Goal: Find contact information: Find contact information

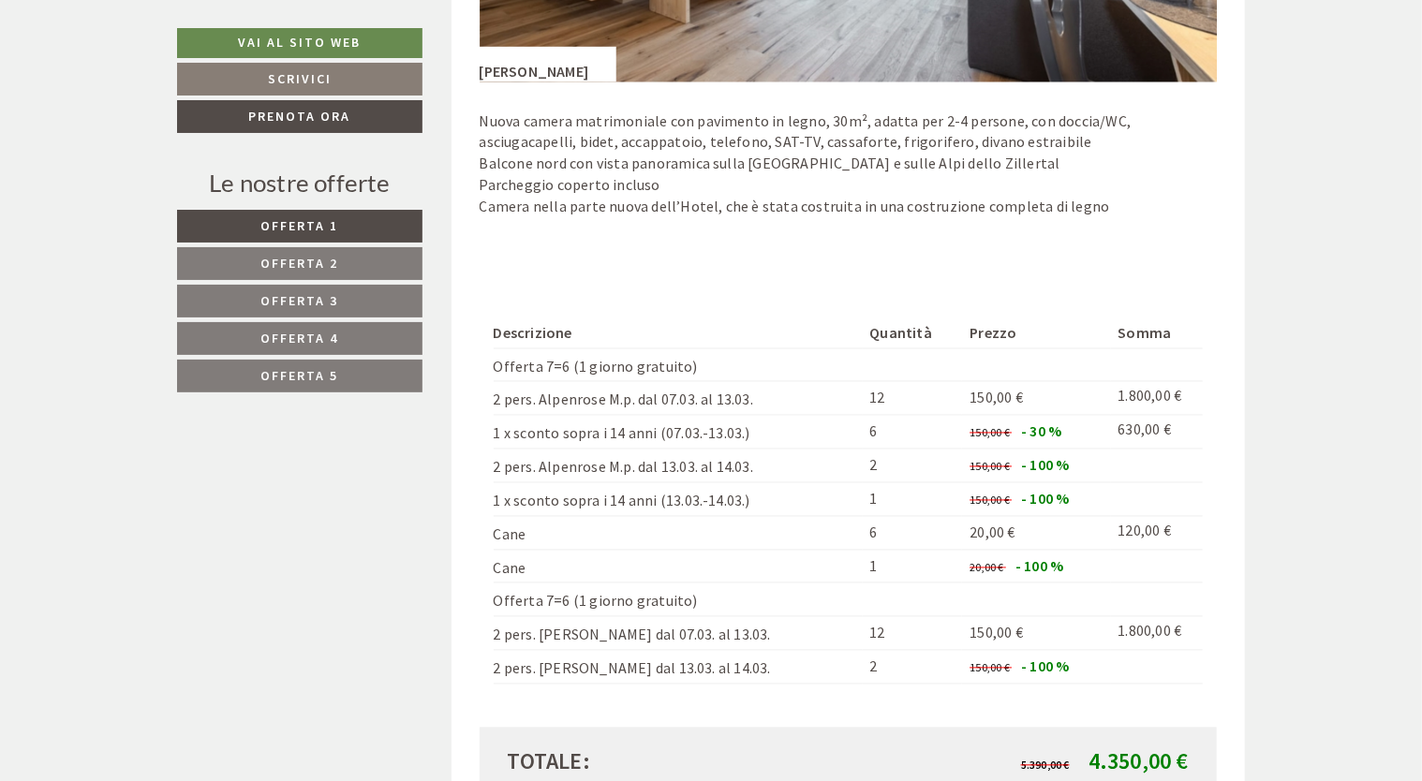
scroll to position [5060, 0]
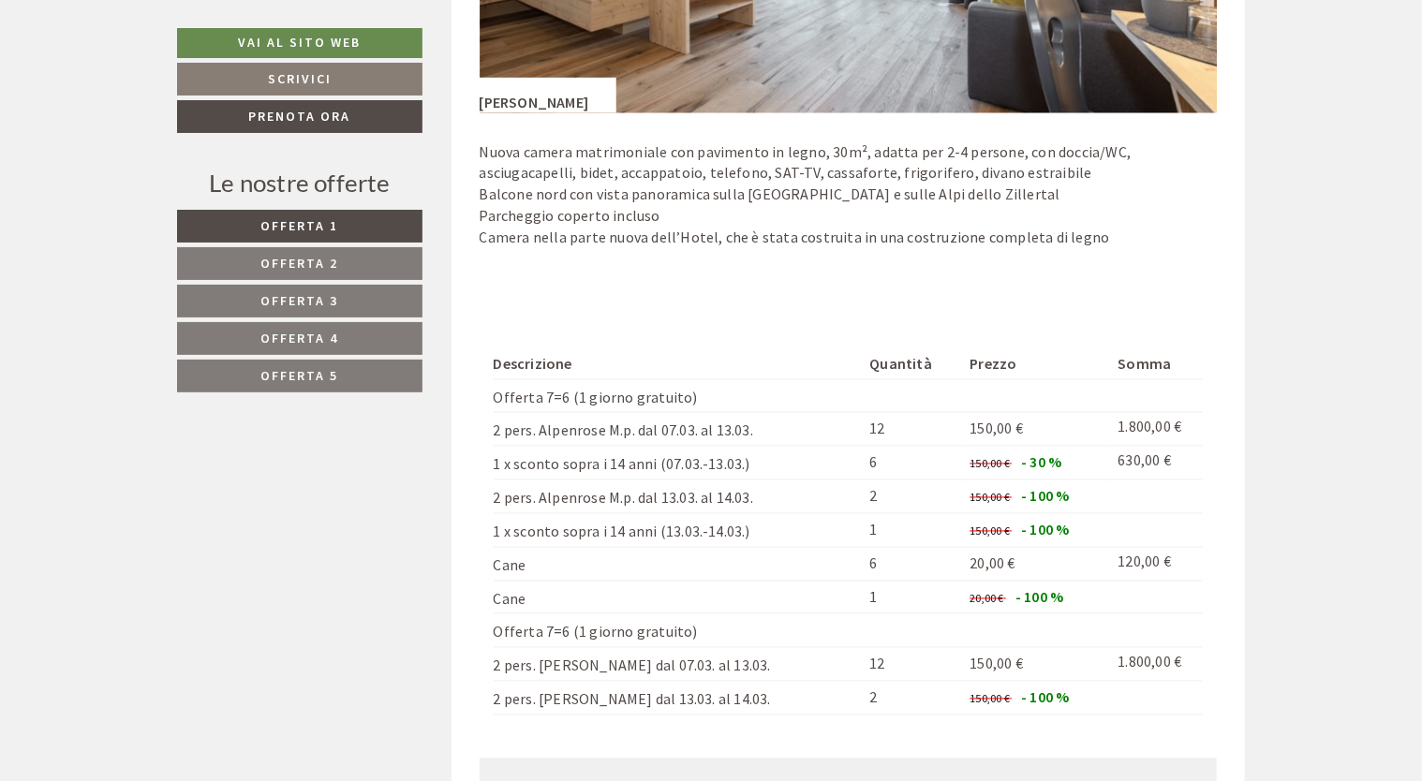
click at [766, 257] on p "Nuova camera matrimoniale con pavimento in legno, 30m², adatta per 2-4 persone,…" at bounding box center [849, 205] width 738 height 128
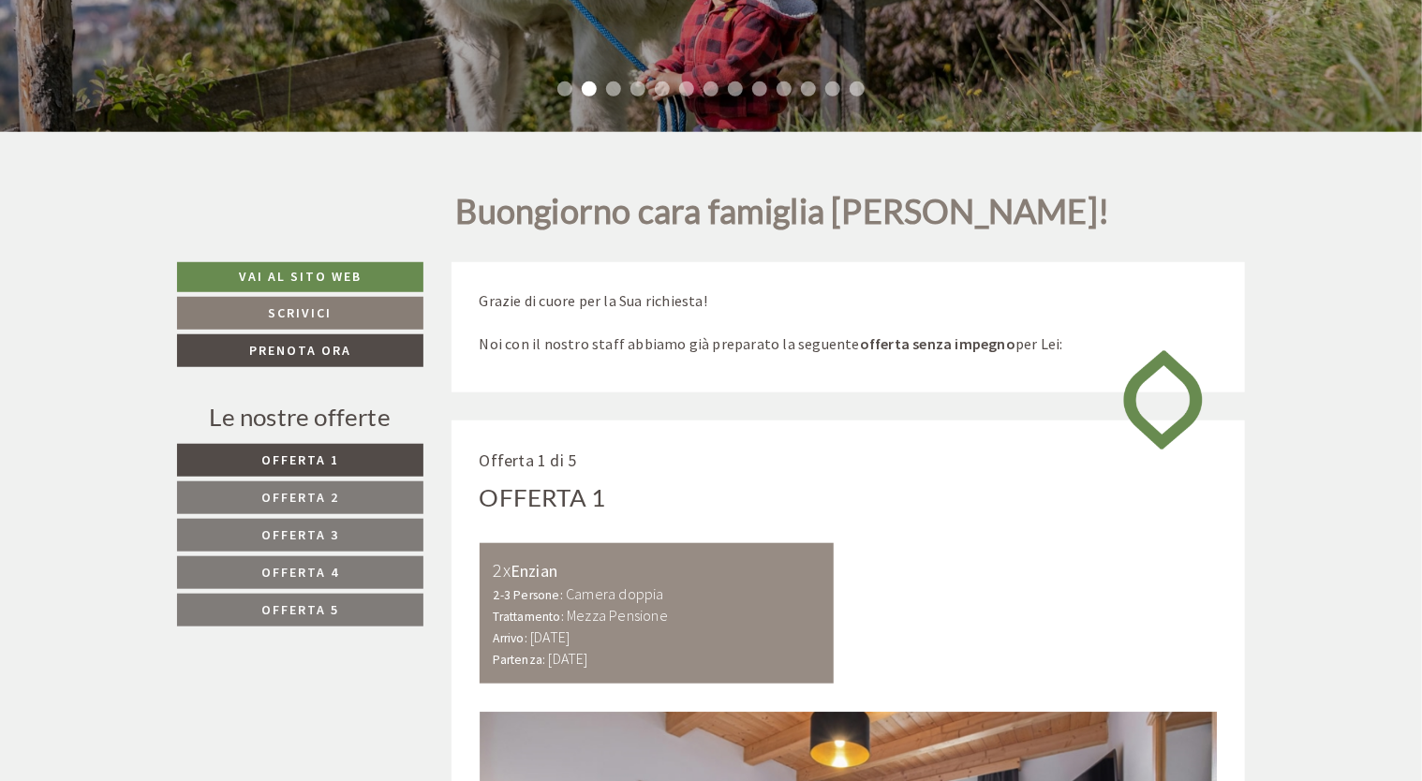
scroll to position [562, 0]
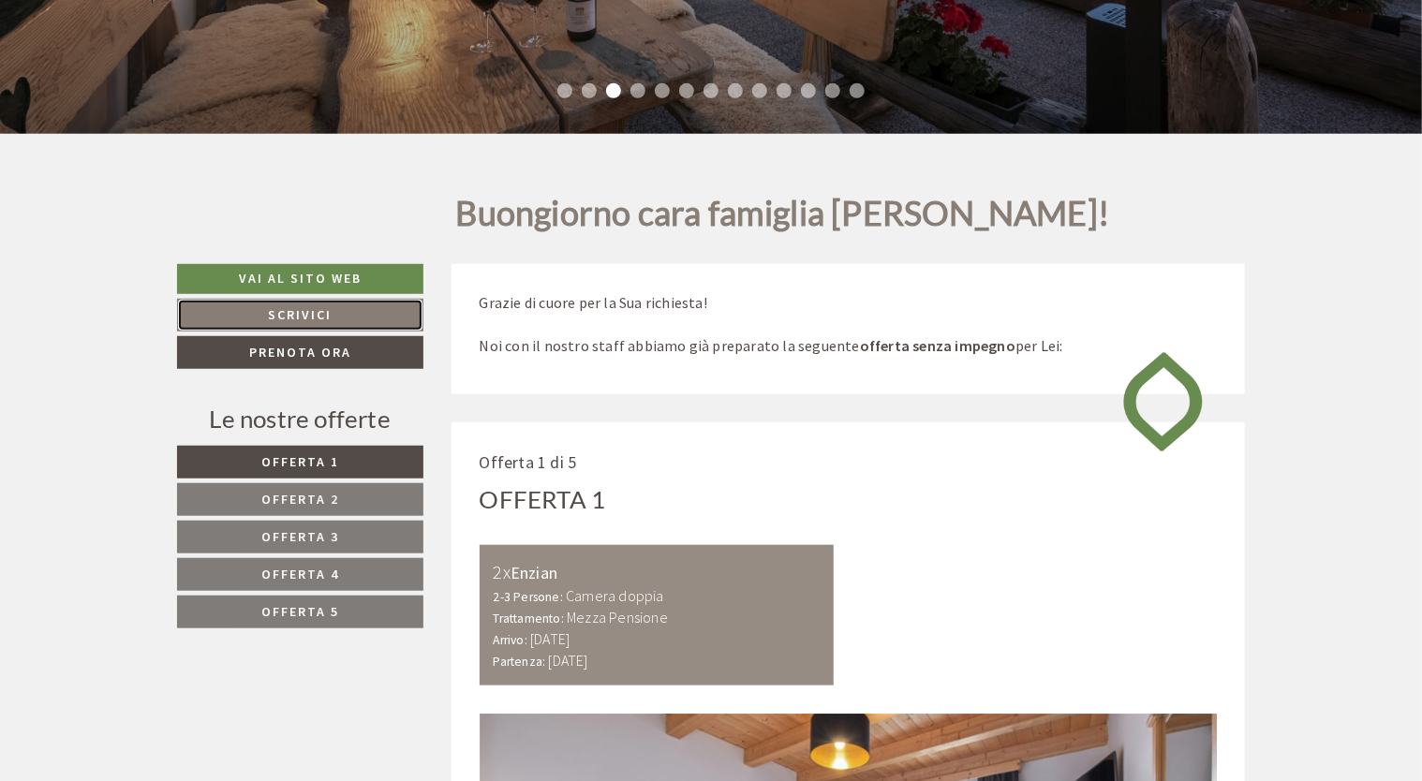
click at [303, 316] on link "Scrivici" at bounding box center [300, 315] width 246 height 33
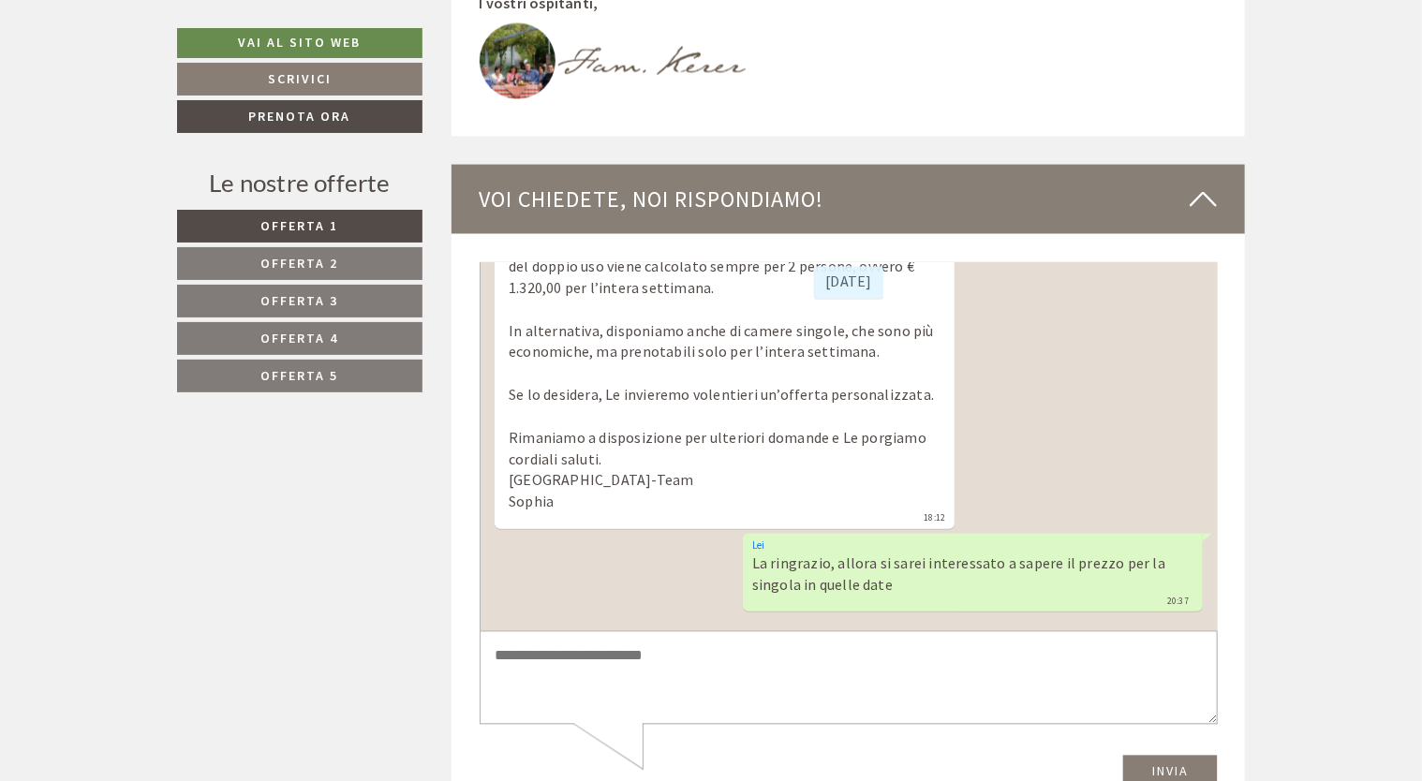
scroll to position [8721, 0]
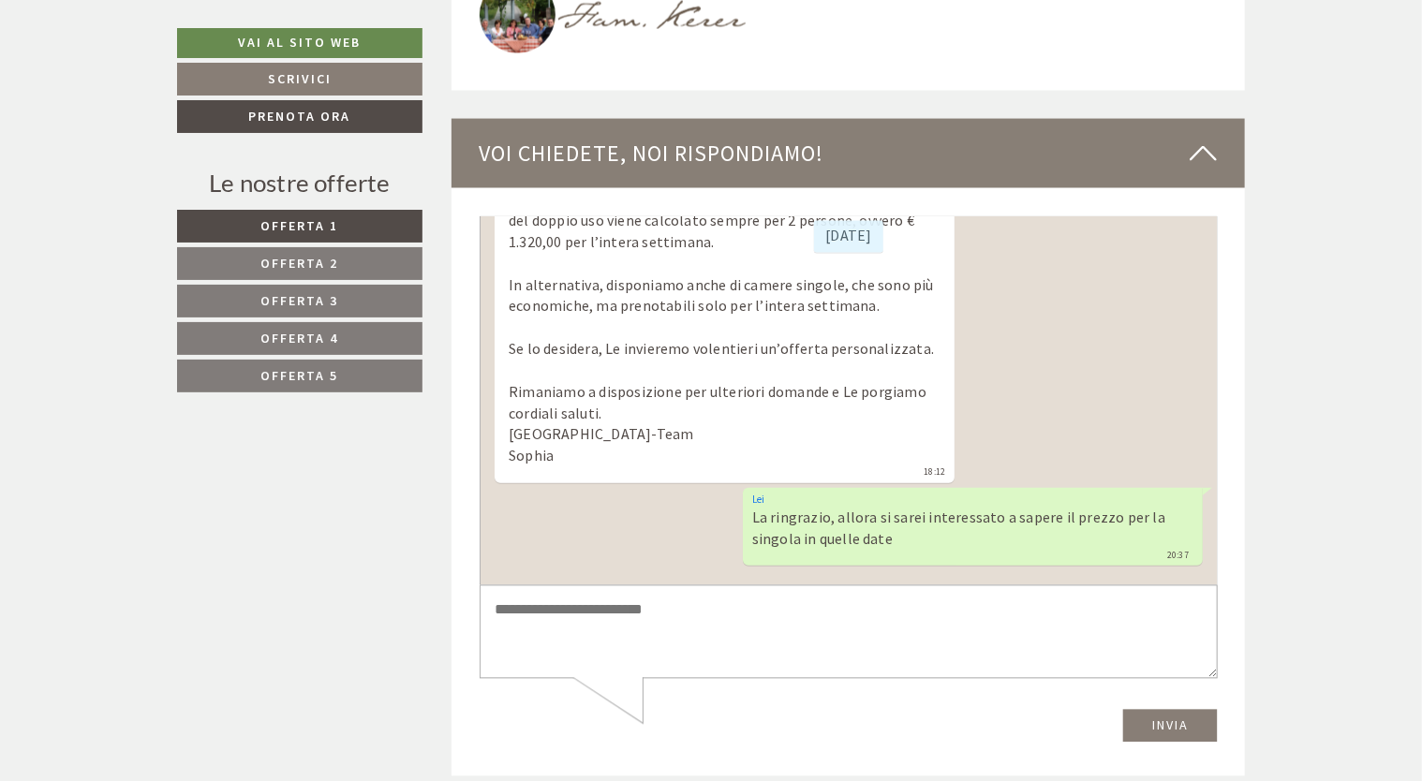
click at [632, 623] on textarea at bounding box center [848, 633] width 738 height 95
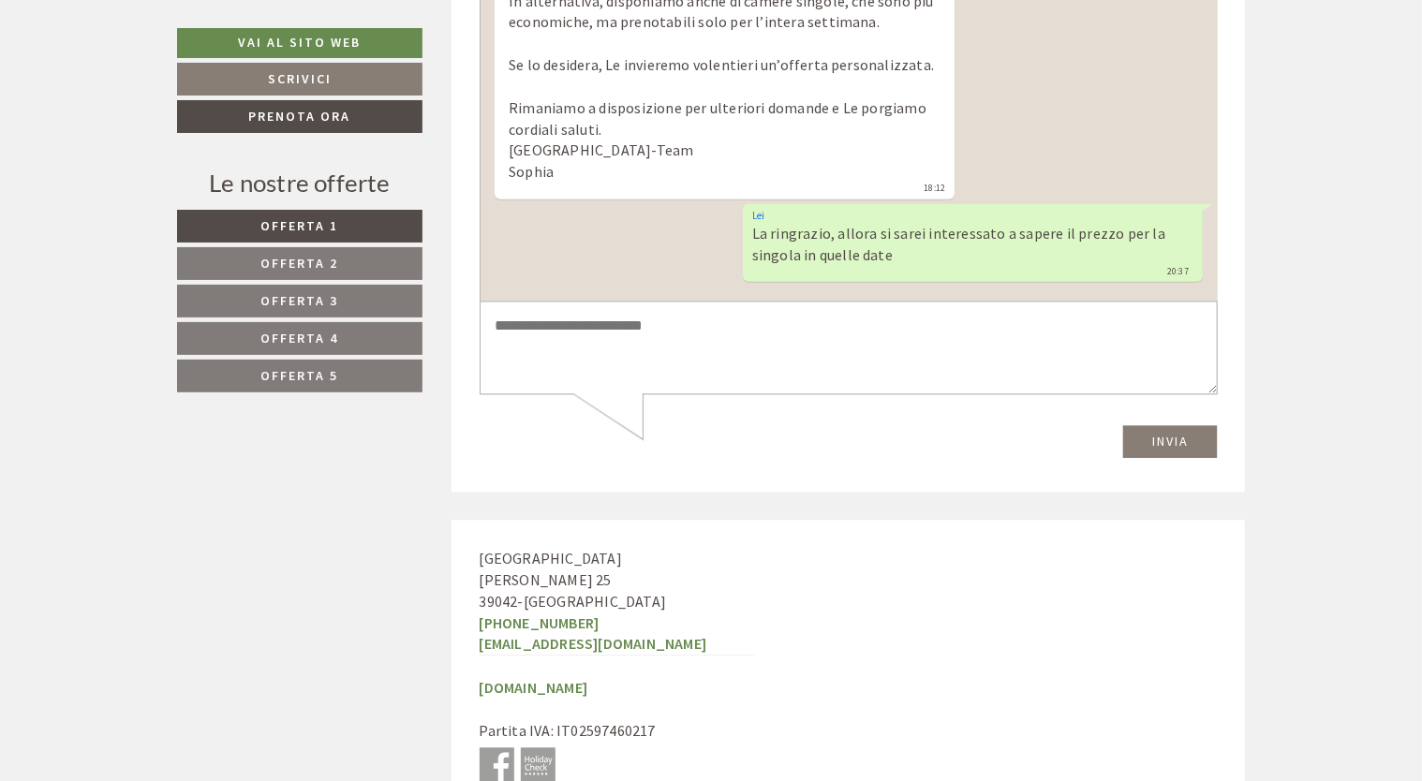
scroll to position [9002, 0]
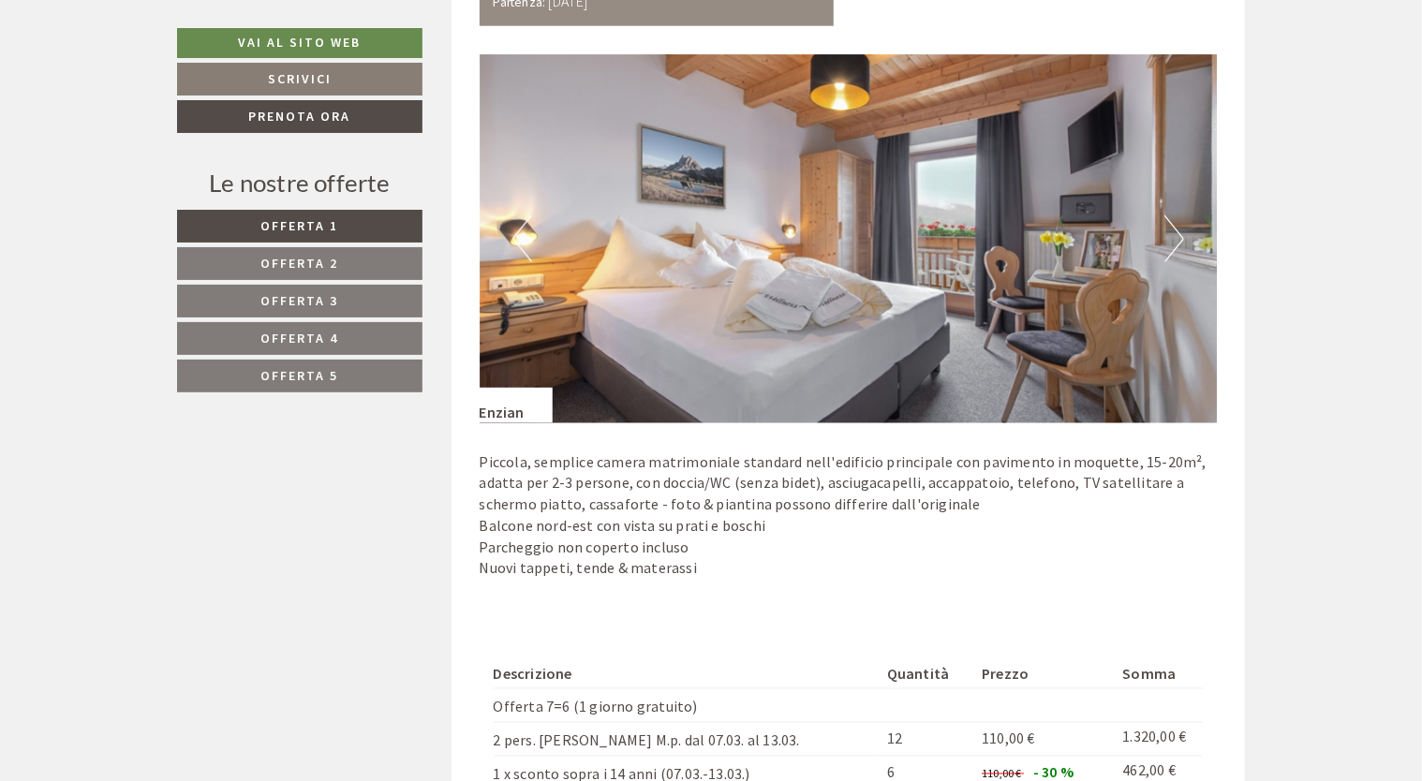
scroll to position [1218, 0]
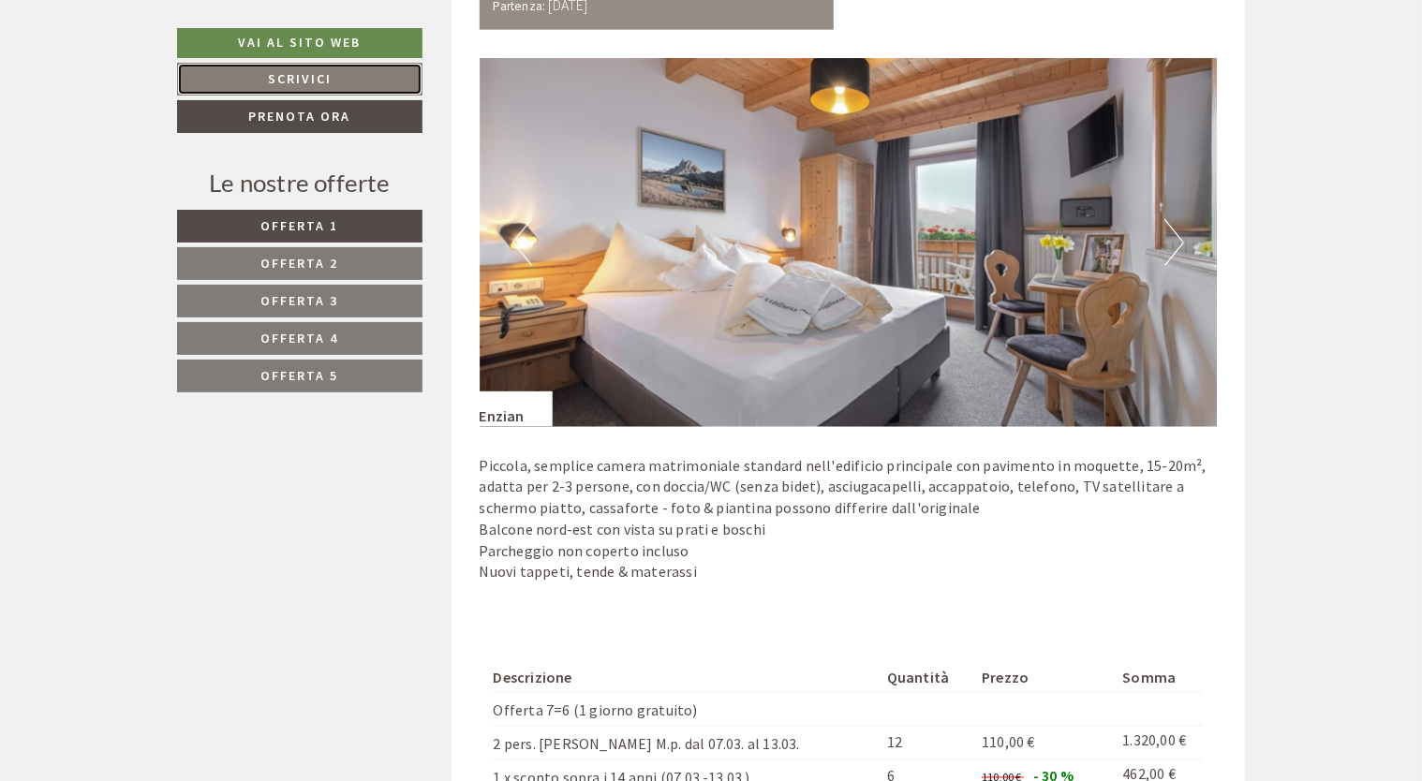
click at [289, 81] on link "Scrivici" at bounding box center [299, 79] width 245 height 33
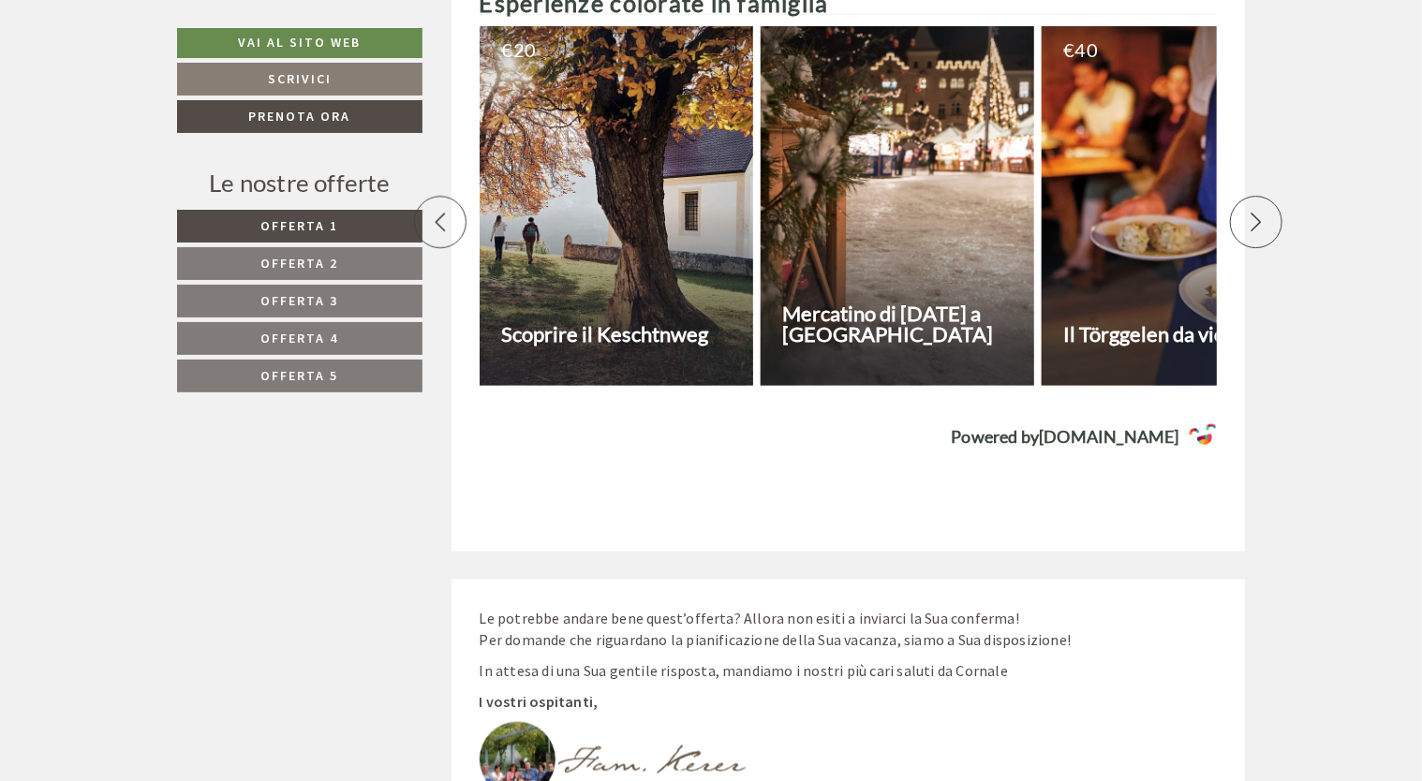
scroll to position [8721, 0]
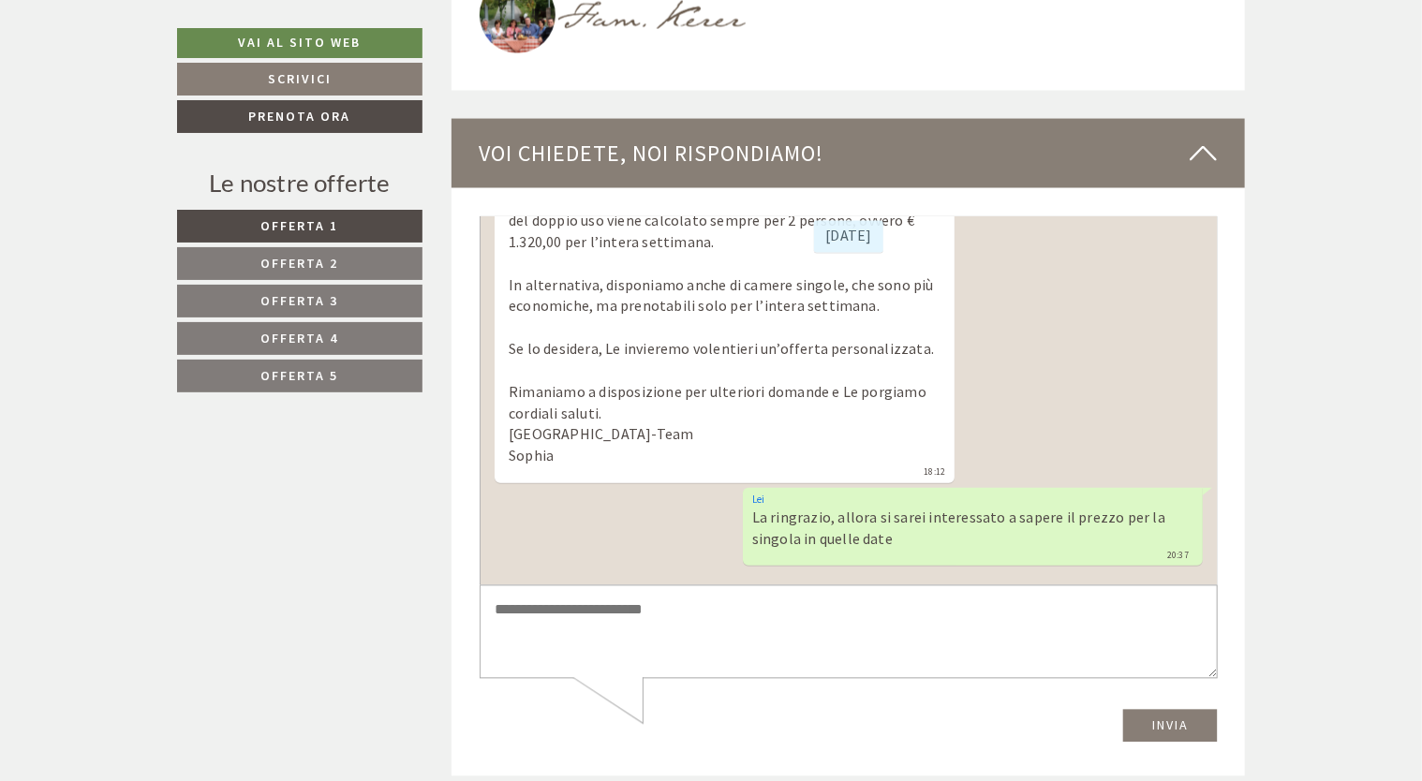
click at [661, 607] on textarea at bounding box center [848, 633] width 738 height 95
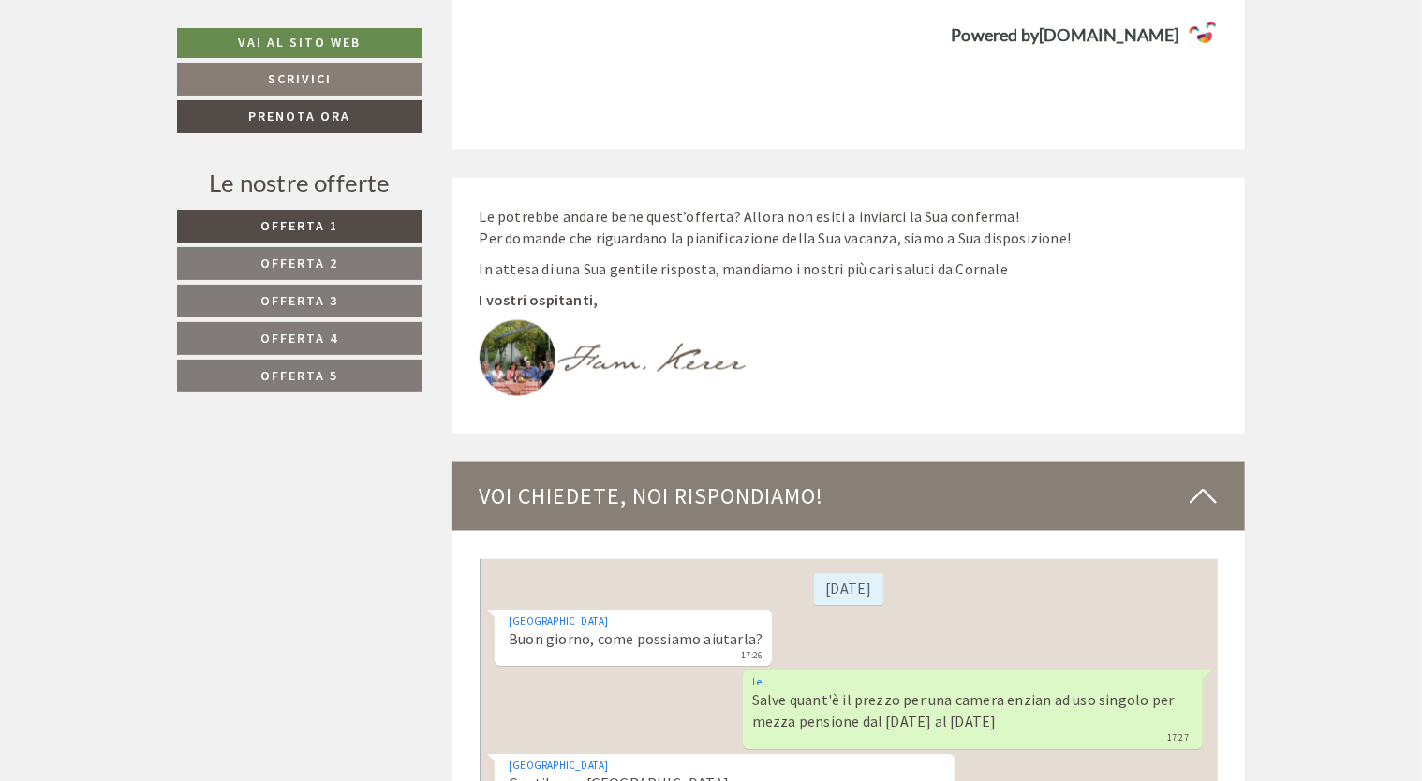
scroll to position [8346, 0]
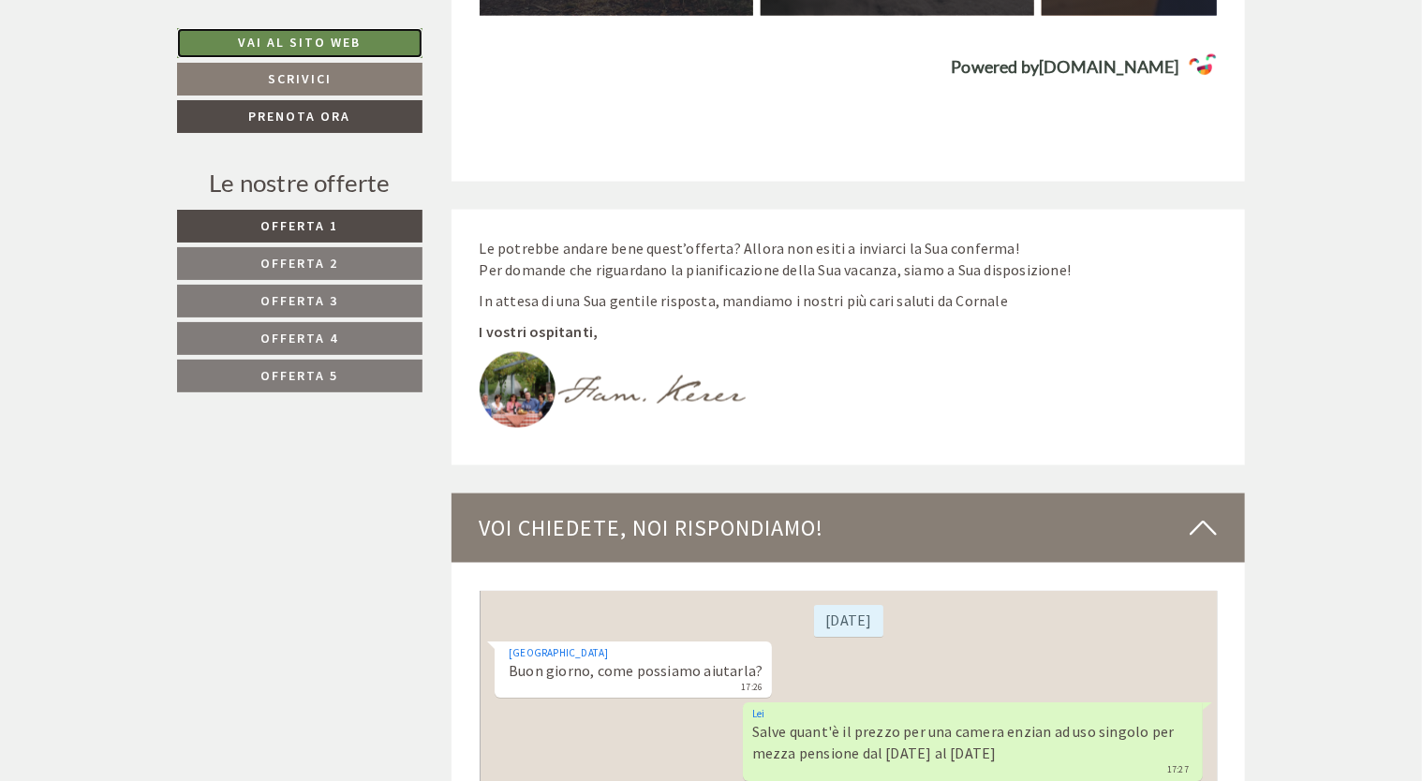
click at [300, 48] on link "Vai al sito web" at bounding box center [299, 43] width 245 height 30
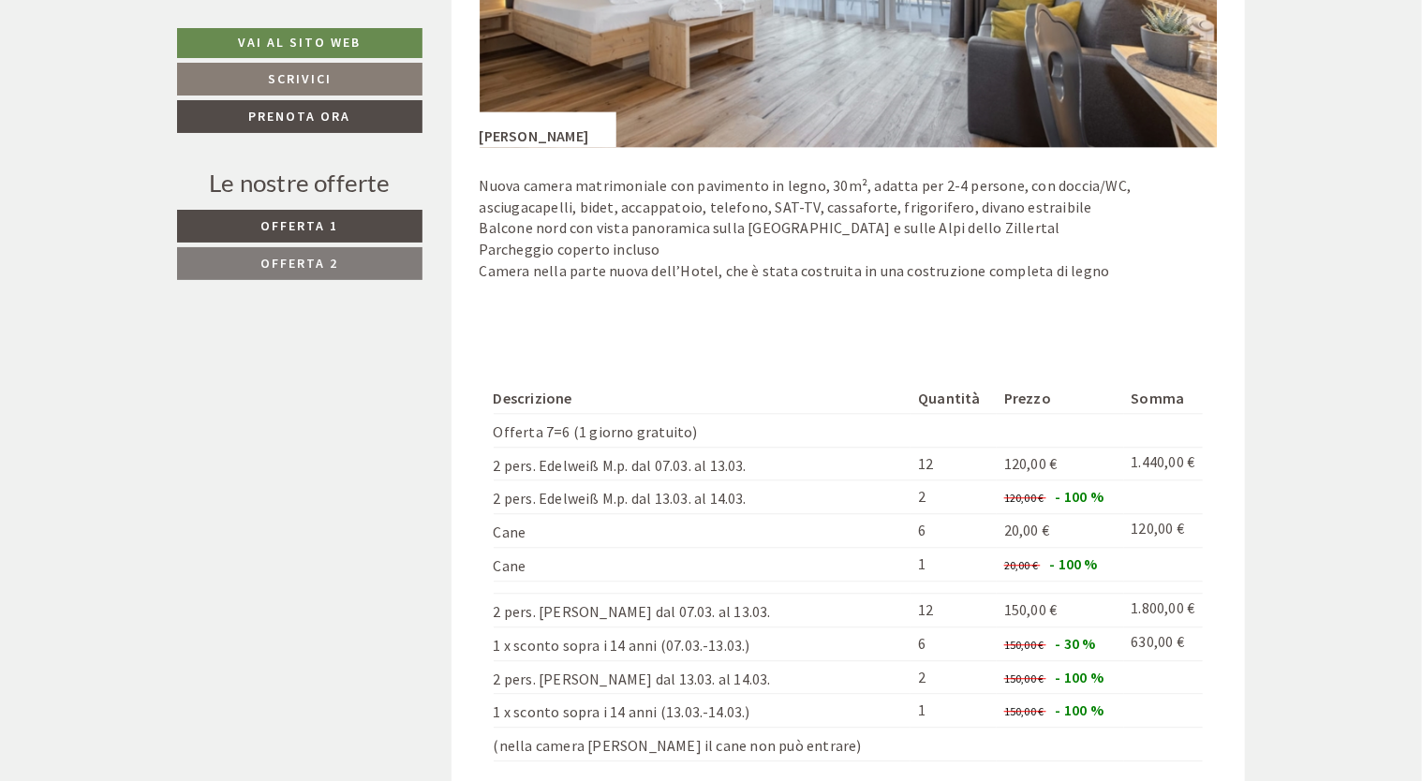
scroll to position [2249, 0]
